Goal: Task Accomplishment & Management: Manage account settings

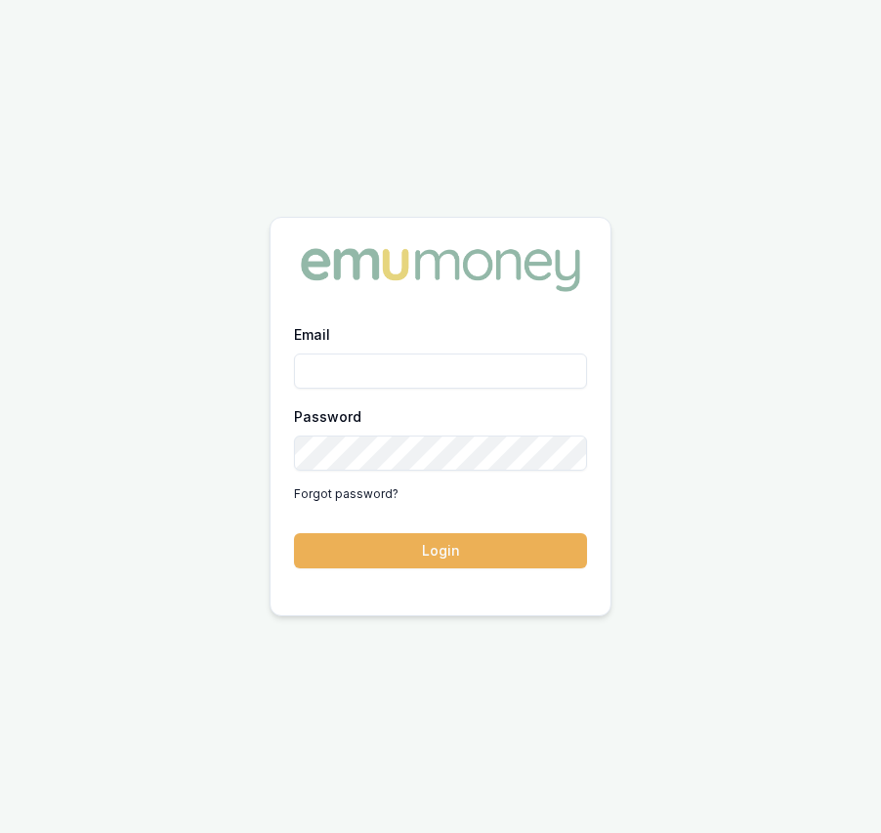
type input "eujin.ooi@emumoney.com.au"
click at [364, 582] on div "Email eujin.ooi@emumoney.com.au Password Forgot password? Login" at bounding box center [440, 456] width 340 height 269
click at [369, 556] on button "Login" at bounding box center [440, 550] width 293 height 35
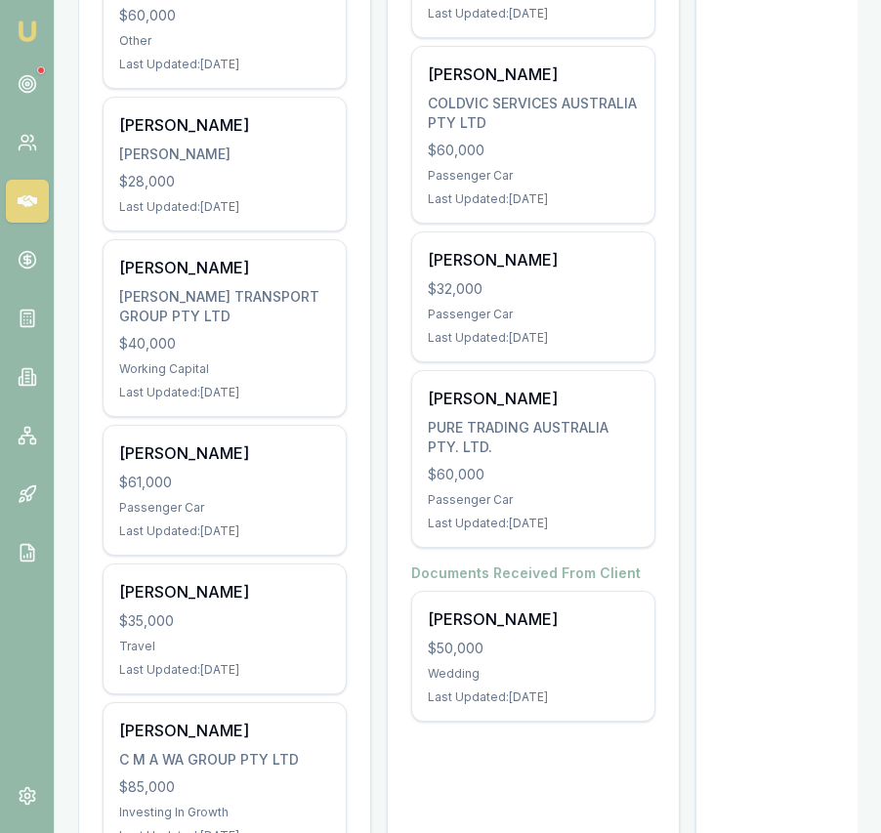
scroll to position [945, 0]
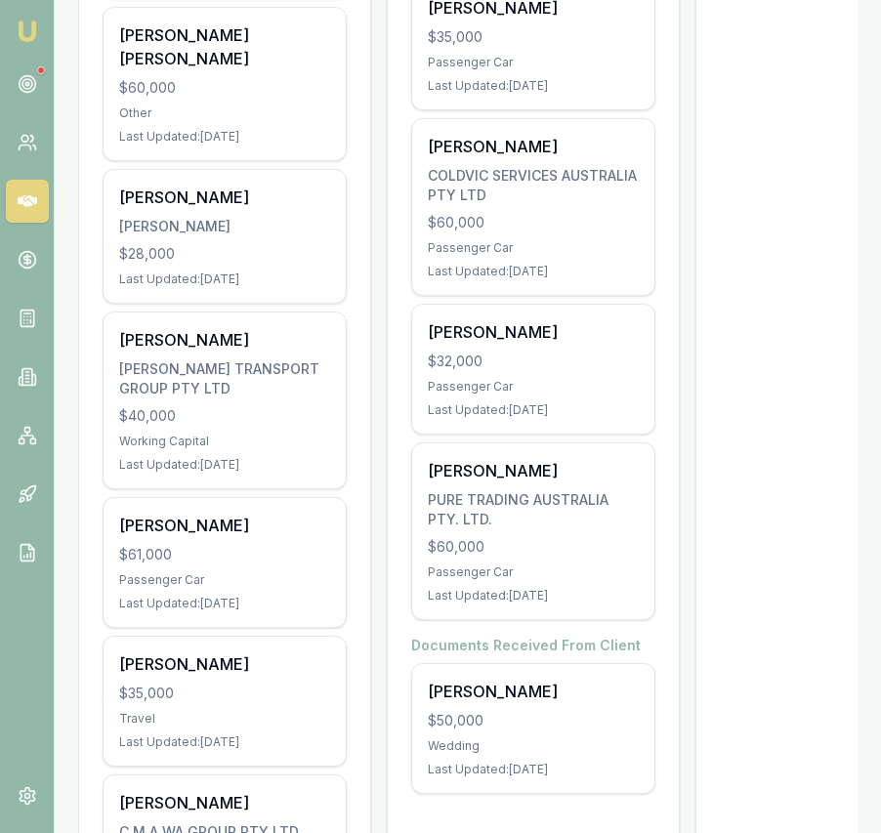
scroll to position [888, 0]
